Goal: Task Accomplishment & Management: Use online tool/utility

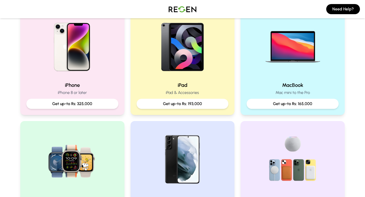
scroll to position [125, 0]
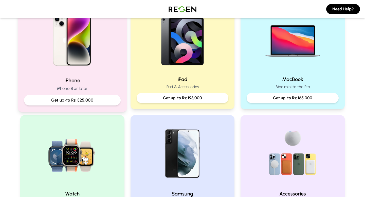
click at [93, 100] on p "Get up-to Rs: 325,000" at bounding box center [72, 100] width 88 height 6
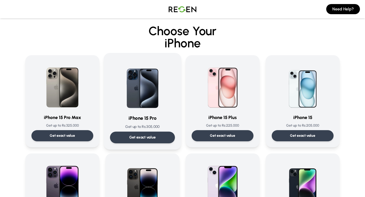
scroll to position [3, 0]
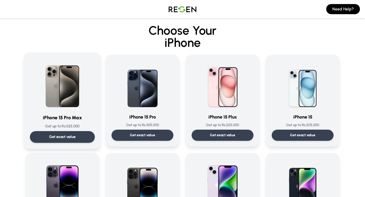
click at [77, 137] on div "Get exact value" at bounding box center [62, 137] width 65 height 12
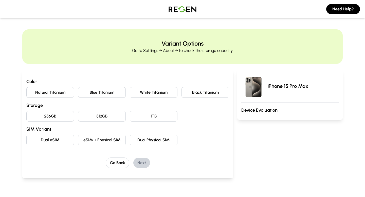
click at [54, 95] on button "Natural Titanium" at bounding box center [50, 92] width 48 height 11
click at [61, 118] on button "256GB" at bounding box center [50, 116] width 48 height 11
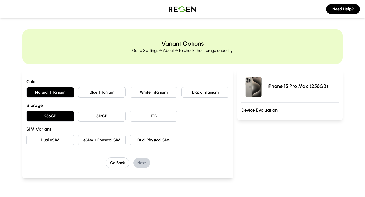
click at [60, 142] on button "Dual eSIM" at bounding box center [50, 140] width 48 height 11
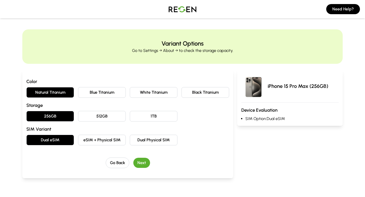
click at [103, 141] on button "eSIM + Physical SIM" at bounding box center [102, 140] width 48 height 11
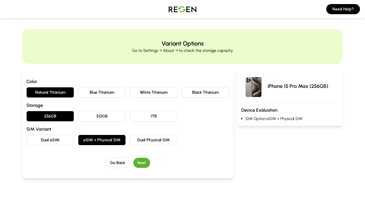
click at [141, 142] on button "Dual Physical SIM" at bounding box center [154, 140] width 48 height 11
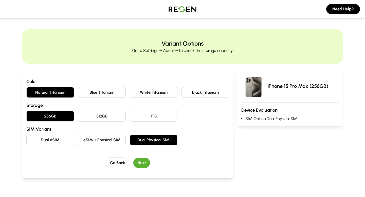
click at [44, 138] on button "Dual eSIM" at bounding box center [50, 140] width 48 height 11
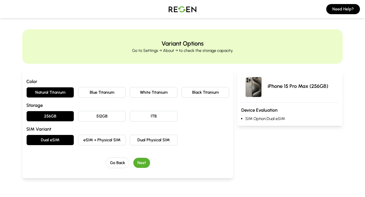
click at [142, 165] on button "Next" at bounding box center [141, 163] width 17 height 10
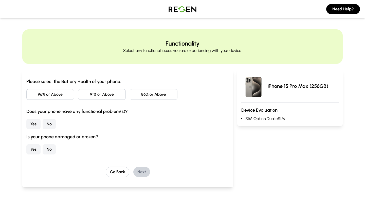
scroll to position [1, 0]
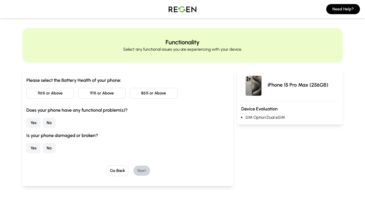
click at [145, 92] on button "86% or Above" at bounding box center [154, 93] width 48 height 11
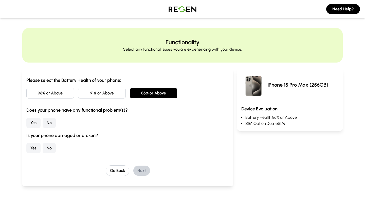
click at [49, 121] on button "No" at bounding box center [49, 123] width 13 height 10
click at [52, 146] on button "No" at bounding box center [49, 148] width 13 height 10
click at [142, 168] on button "Next" at bounding box center [141, 171] width 17 height 10
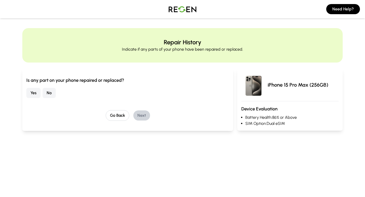
click at [48, 93] on button "No" at bounding box center [49, 93] width 13 height 10
click at [140, 112] on button "Next" at bounding box center [141, 115] width 17 height 10
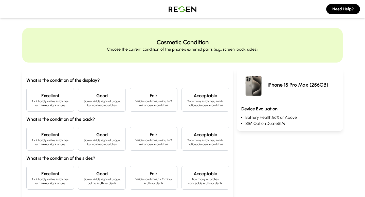
click at [57, 102] on p "1 - 2 hardly visible scratches or minimal signs of use" at bounding box center [50, 103] width 39 height 8
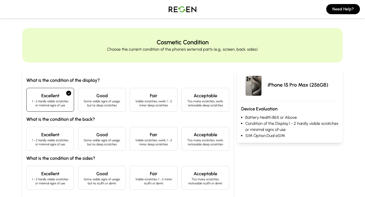
click at [58, 132] on h4 "Excellent" at bounding box center [50, 134] width 39 height 7
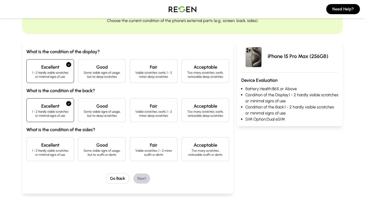
click at [57, 147] on h4 "Excellent" at bounding box center [50, 145] width 39 height 7
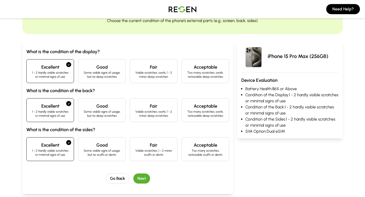
scroll to position [37, 0]
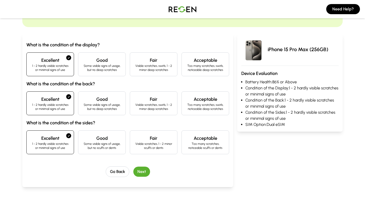
click at [145, 172] on button "Next" at bounding box center [141, 172] width 17 height 10
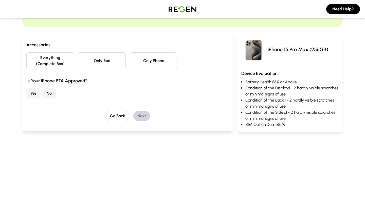
click at [60, 65] on button "Everything (Complete Box)" at bounding box center [50, 60] width 48 height 17
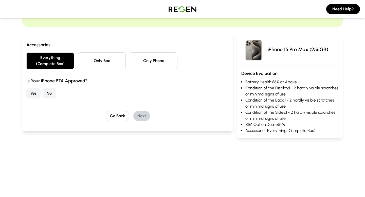
click at [48, 94] on button "No" at bounding box center [49, 93] width 13 height 10
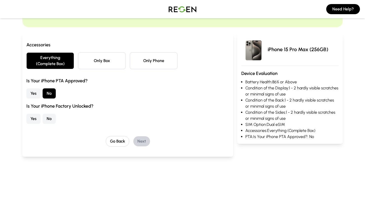
click at [36, 121] on button "Yes" at bounding box center [33, 119] width 14 height 10
click at [146, 143] on button "Next" at bounding box center [141, 141] width 17 height 10
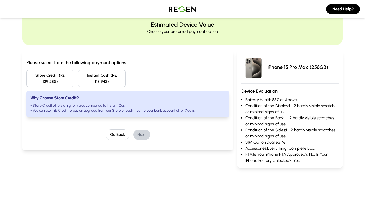
scroll to position [0, 0]
